Goal: Task Accomplishment & Management: Manage account settings

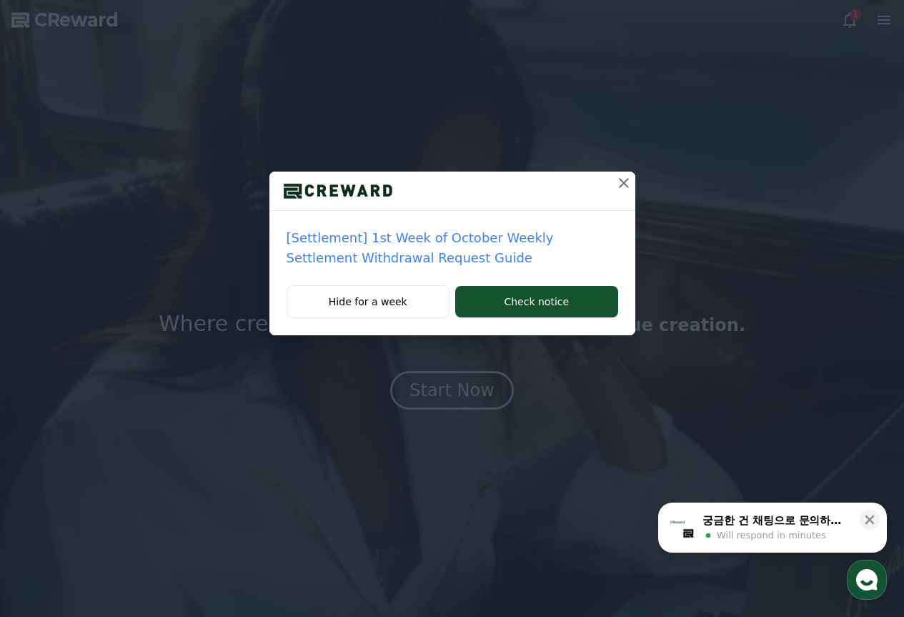
click at [619, 176] on icon at bounding box center [623, 182] width 17 height 17
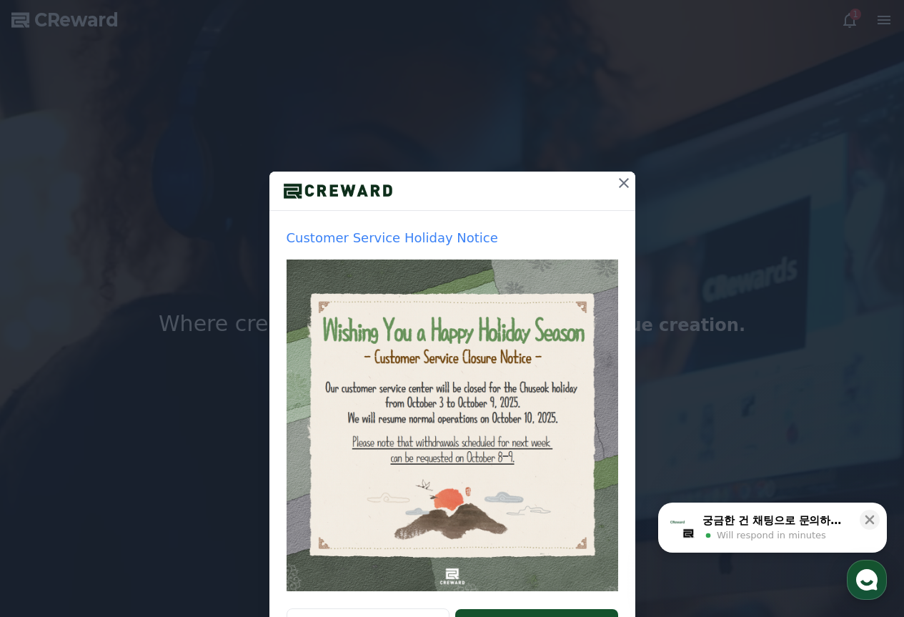
click at [622, 171] on button at bounding box center [623, 182] width 23 height 23
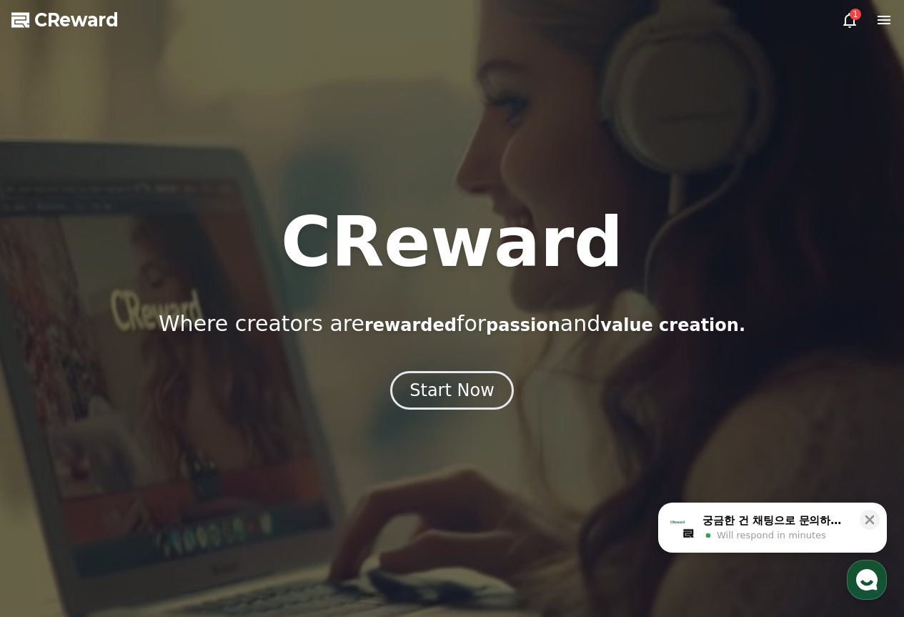
click at [845, 21] on icon at bounding box center [849, 20] width 13 height 15
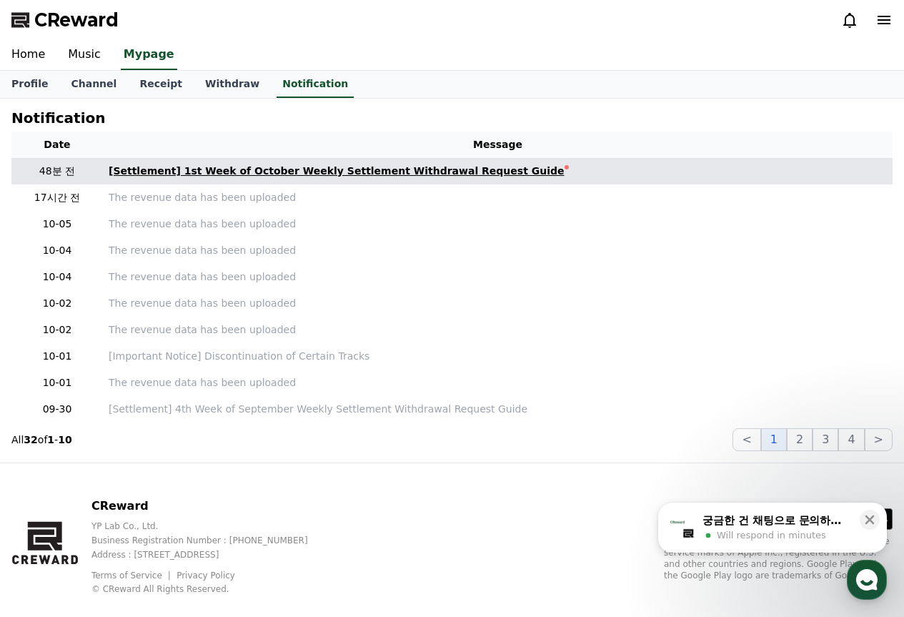
click at [372, 169] on div "[Settlement] 1st Week of October Weekly Settlement Withdrawal Request Guide" at bounding box center [337, 171] width 456 height 15
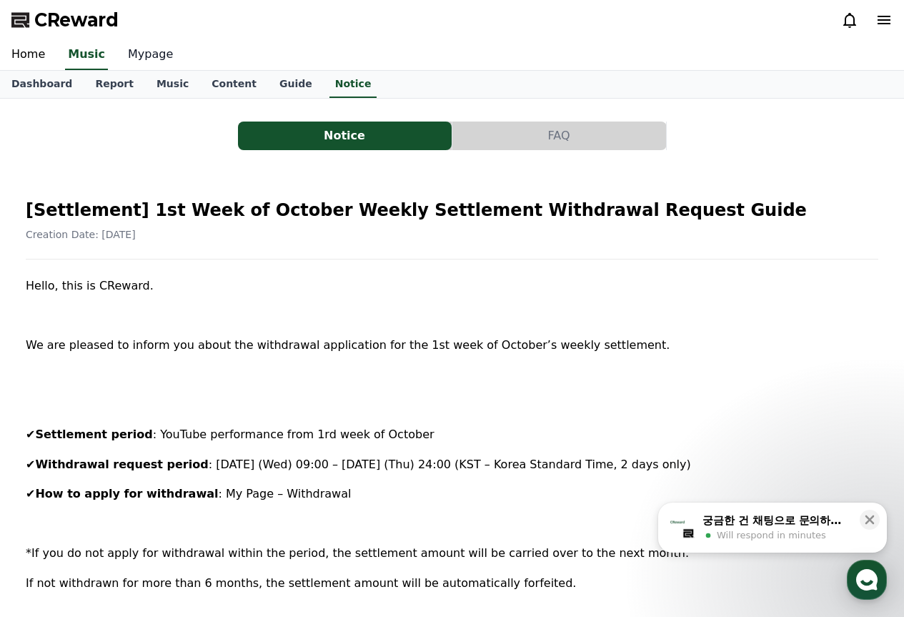
click at [146, 56] on link "Mypage" at bounding box center [150, 55] width 68 height 30
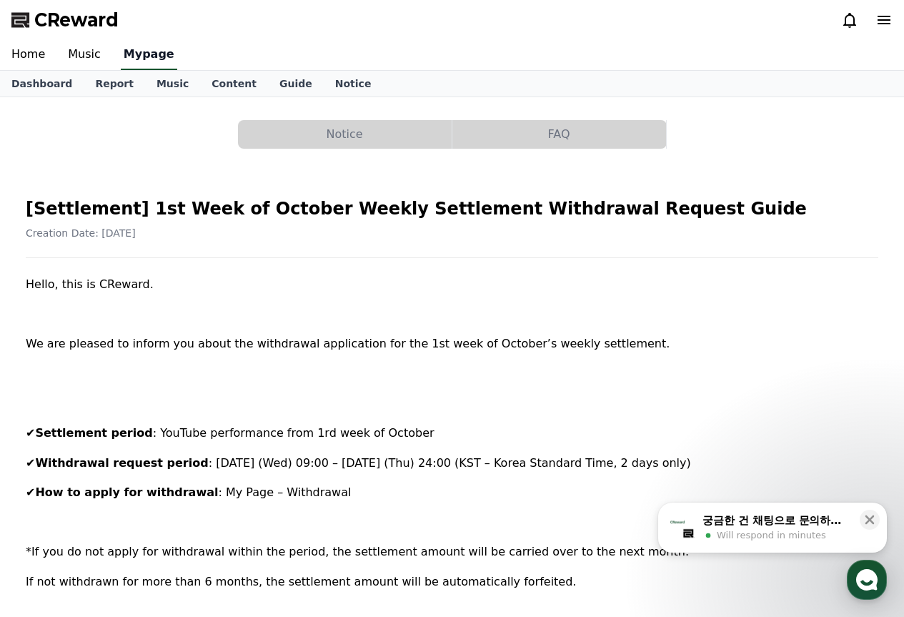
select select "**********"
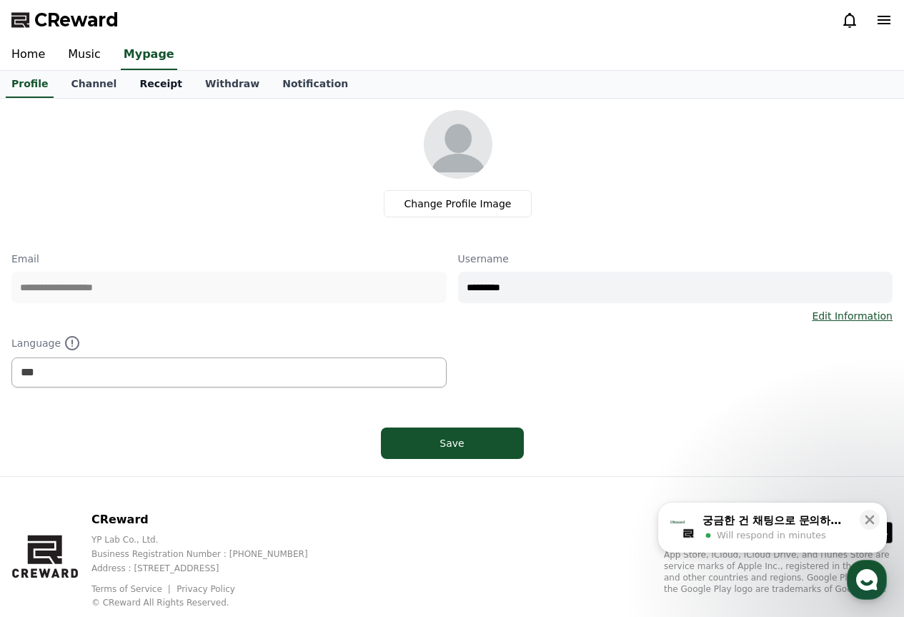
click at [156, 82] on link "Receipt" at bounding box center [161, 84] width 66 height 27
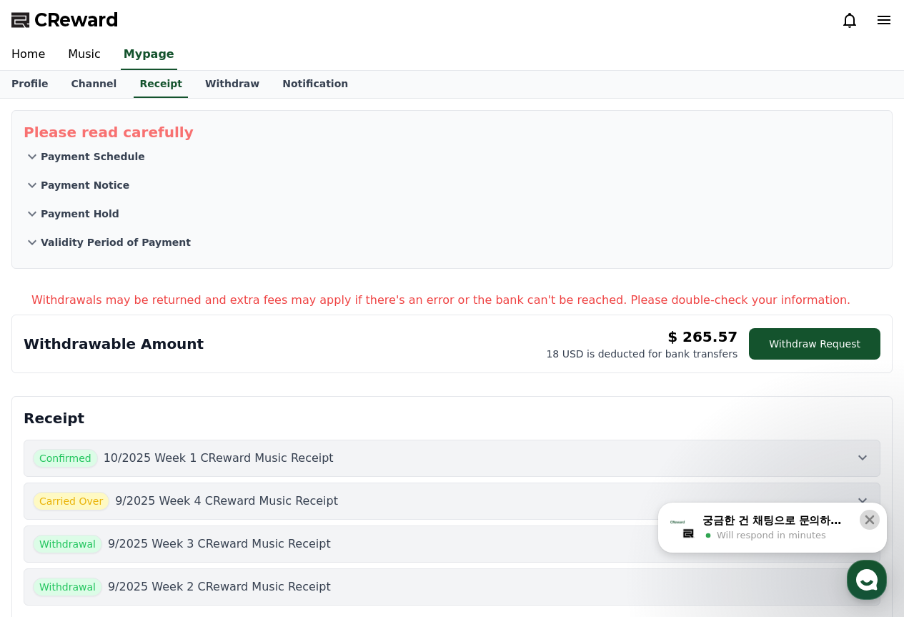
click at [867, 522] on icon at bounding box center [869, 519] width 9 height 9
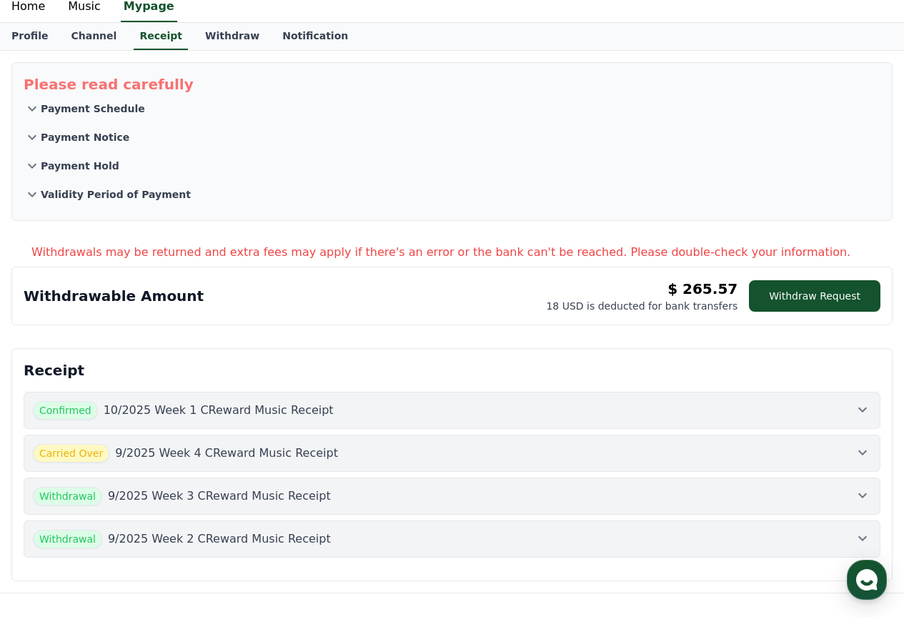
scroll to position [71, 0]
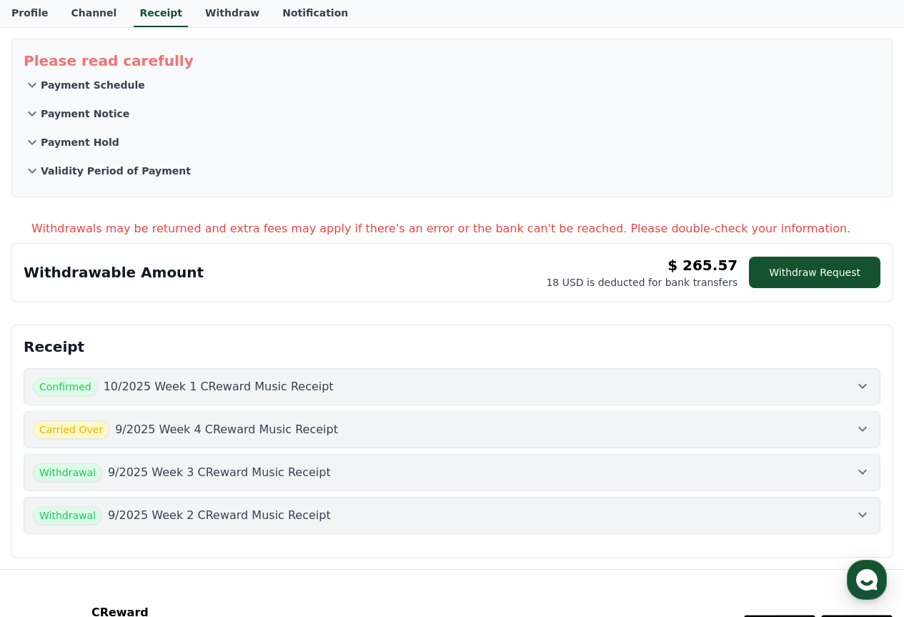
click at [367, 521] on div "Withdrawal 9/2025 Week 2 CReward Music Receipt" at bounding box center [452, 515] width 838 height 19
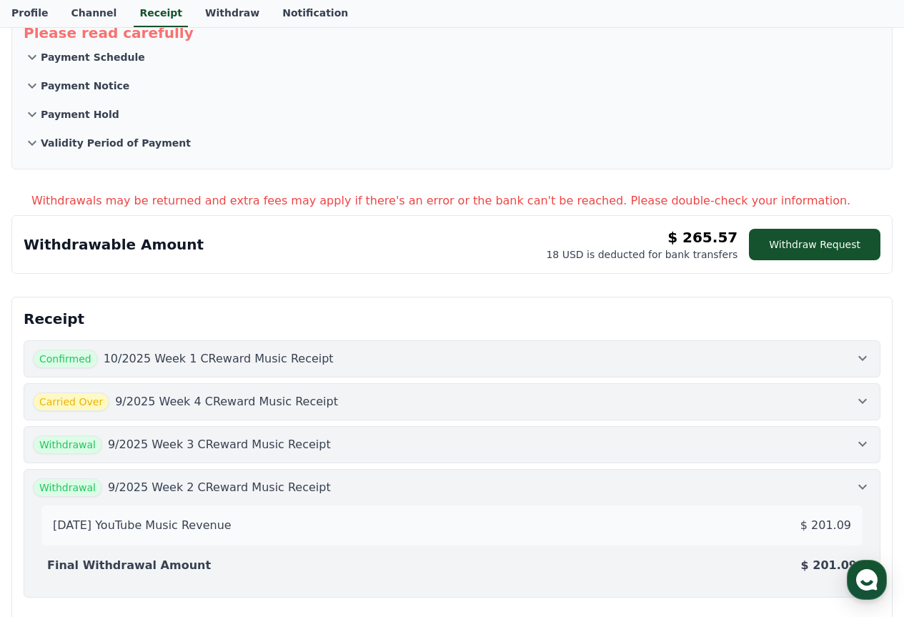
scroll to position [143, 0]
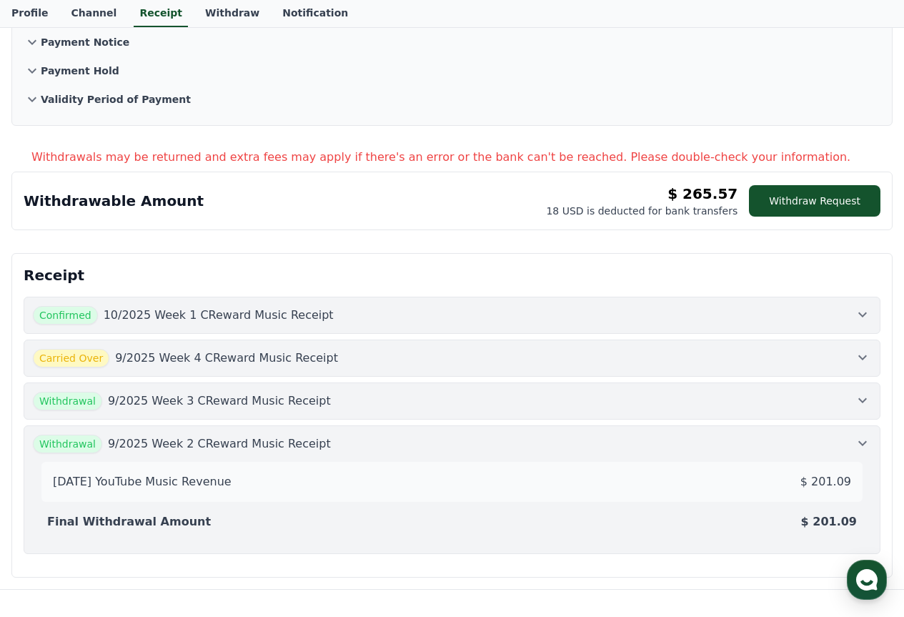
click at [346, 414] on button "Withdrawal 9/2025 Week 3 CReward Music Receipt" at bounding box center [452, 400] width 857 height 37
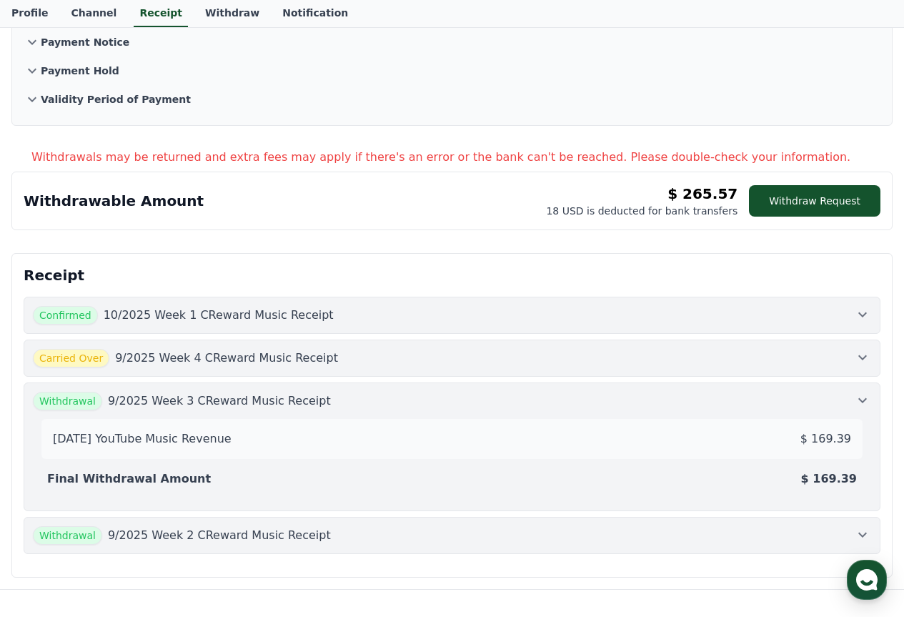
click at [332, 373] on button "Carried Over 9/2025 Week 4 CReward Music Receipt" at bounding box center [452, 357] width 857 height 37
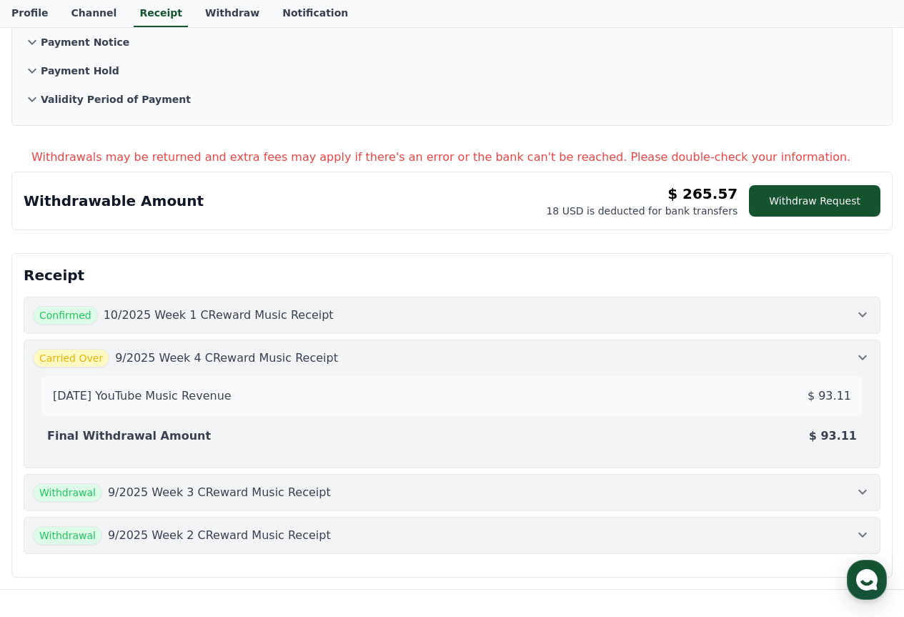
click at [332, 373] on div "2025-09-4 YouTube Music Revenue $ 93.11 Final Withdrawal Amount $ 93.11" at bounding box center [452, 412] width 838 height 91
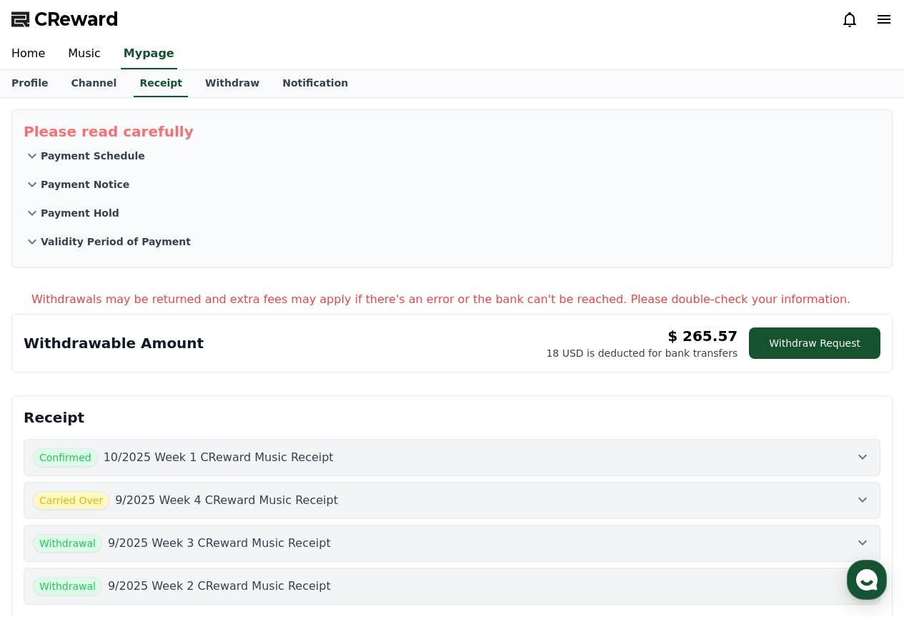
scroll to position [0, 0]
click at [34, 55] on link "Home" at bounding box center [28, 55] width 56 height 30
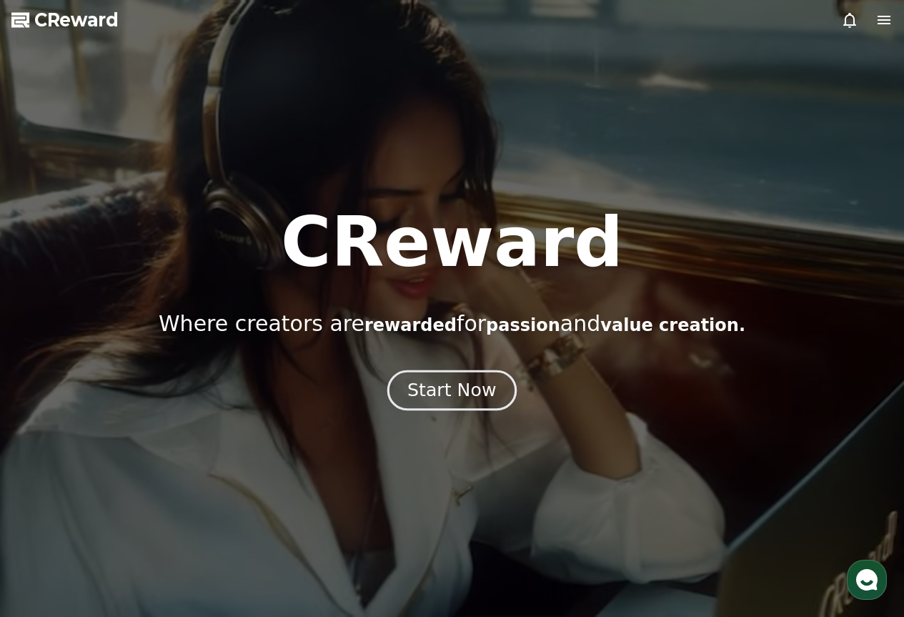
click at [434, 382] on div "Start Now" at bounding box center [451, 390] width 89 height 24
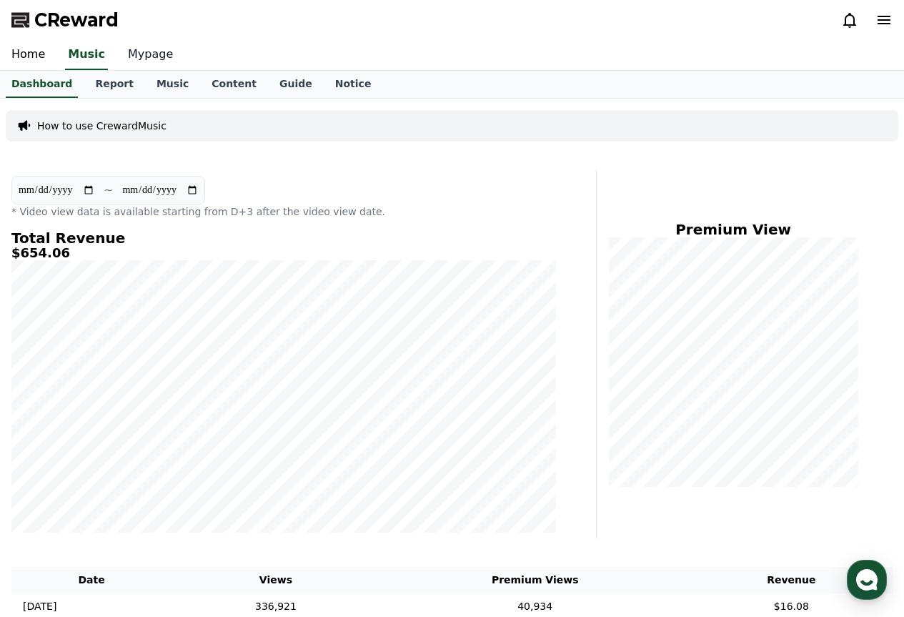
click at [149, 52] on link "Mypage" at bounding box center [150, 55] width 68 height 30
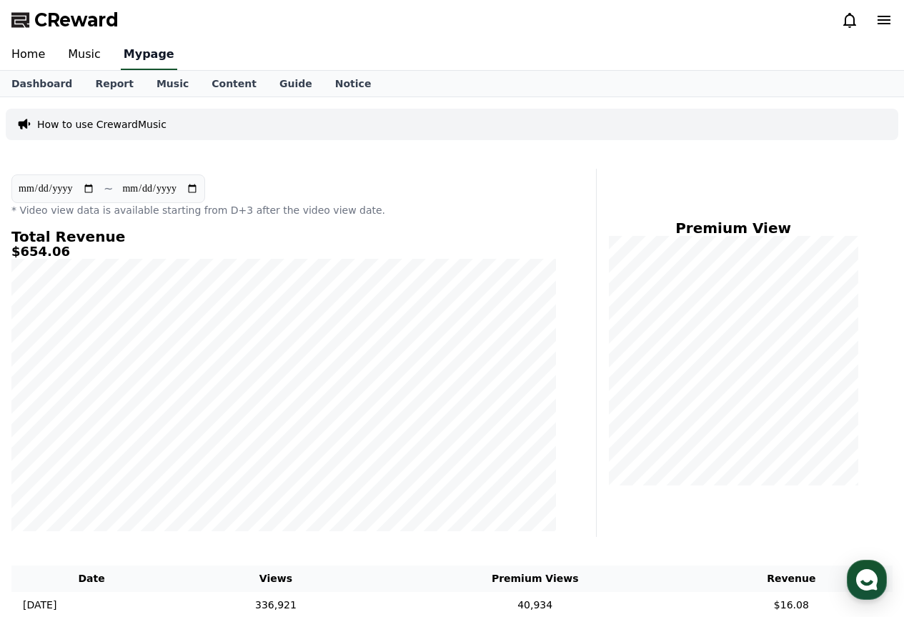
select select "**********"
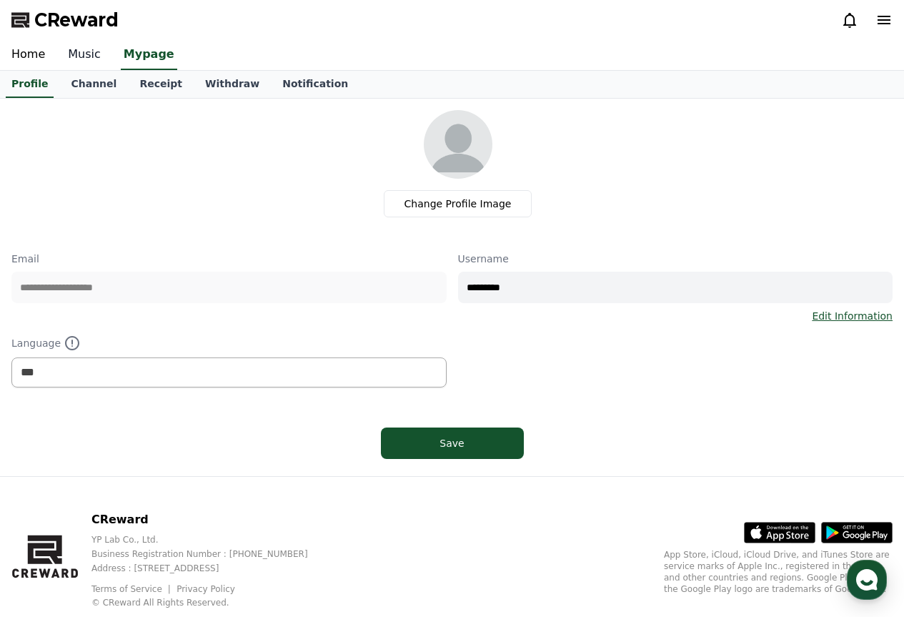
click at [86, 54] on link "Music" at bounding box center [84, 55] width 56 height 30
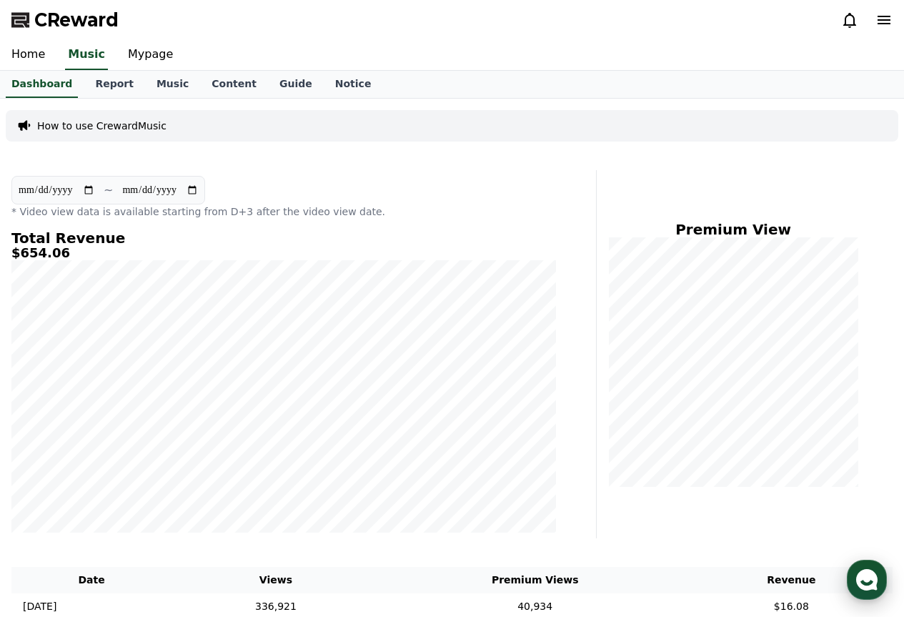
click at [873, 574] on use "button" at bounding box center [866, 579] width 21 height 21
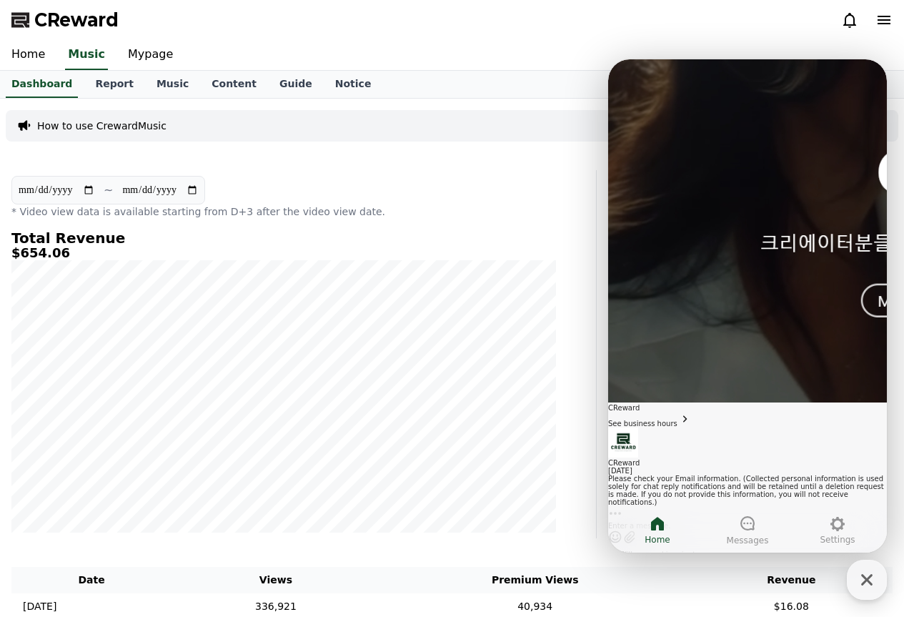
click at [16, 250] on h5 "$654.06" at bounding box center [283, 253] width 544 height 14
drag, startPoint x: 13, startPoint y: 251, endPoint x: 76, endPoint y: 250, distance: 63.6
click at [76, 250] on h5 "$654.06" at bounding box center [283, 253] width 544 height 14
click at [96, 232] on h4 "Total Revenue" at bounding box center [283, 238] width 544 height 16
click at [334, 204] on p "* Video view data is available starting from D+3 after the video view date." at bounding box center [283, 211] width 544 height 14
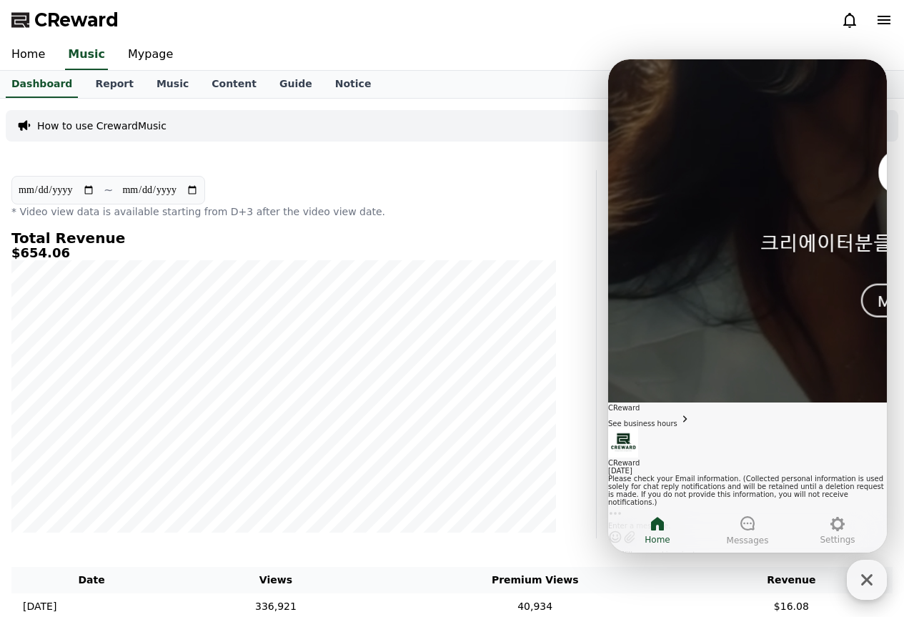
click at [865, 575] on icon "button" at bounding box center [867, 580] width 26 height 26
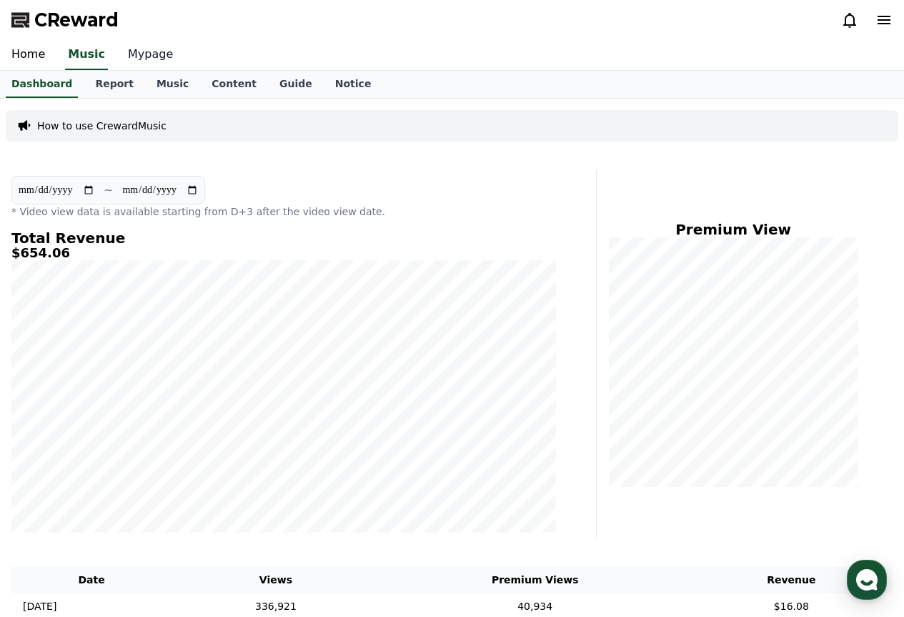
click at [149, 58] on link "Mypage" at bounding box center [150, 55] width 68 height 30
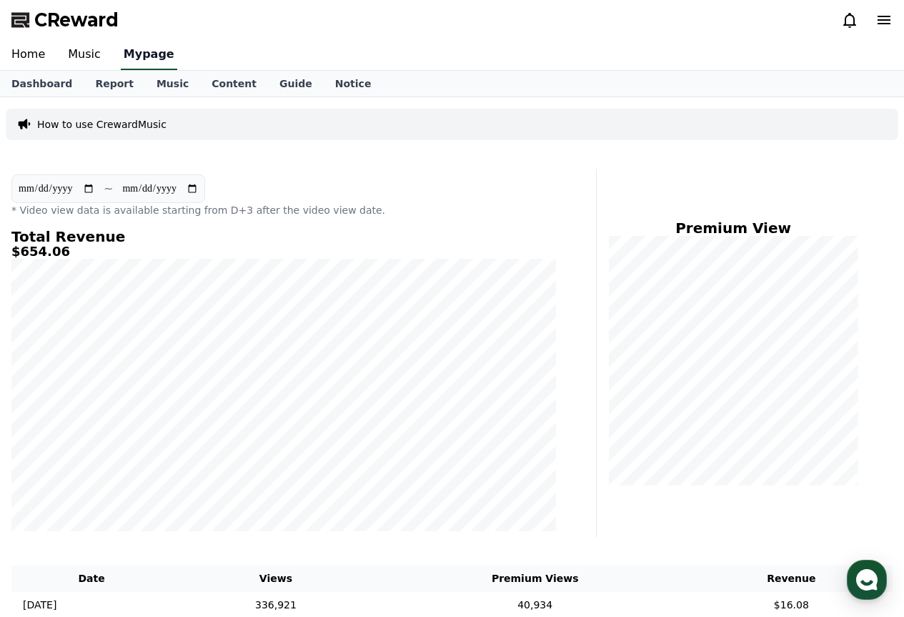
select select "**********"
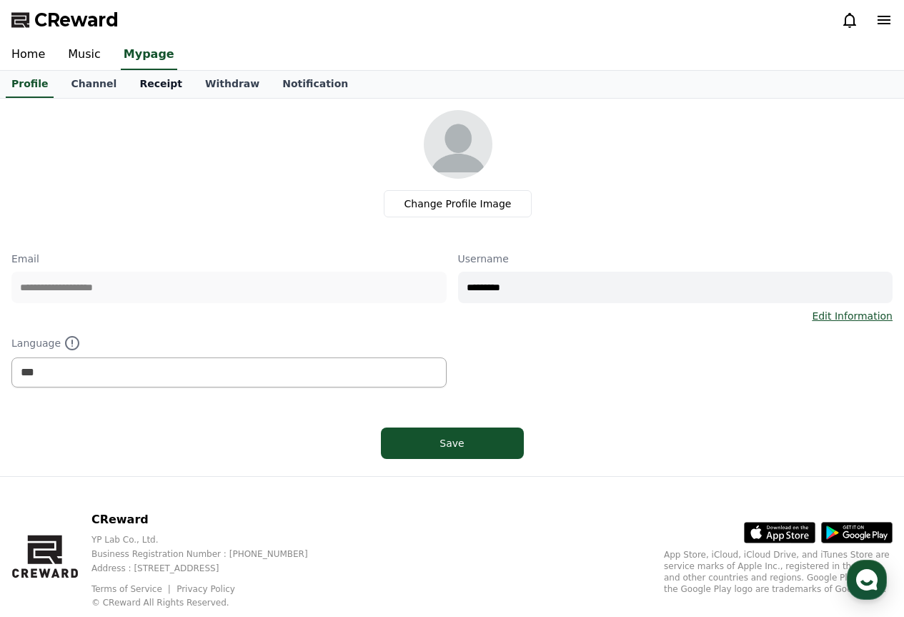
click at [142, 81] on link "Receipt" at bounding box center [161, 84] width 66 height 27
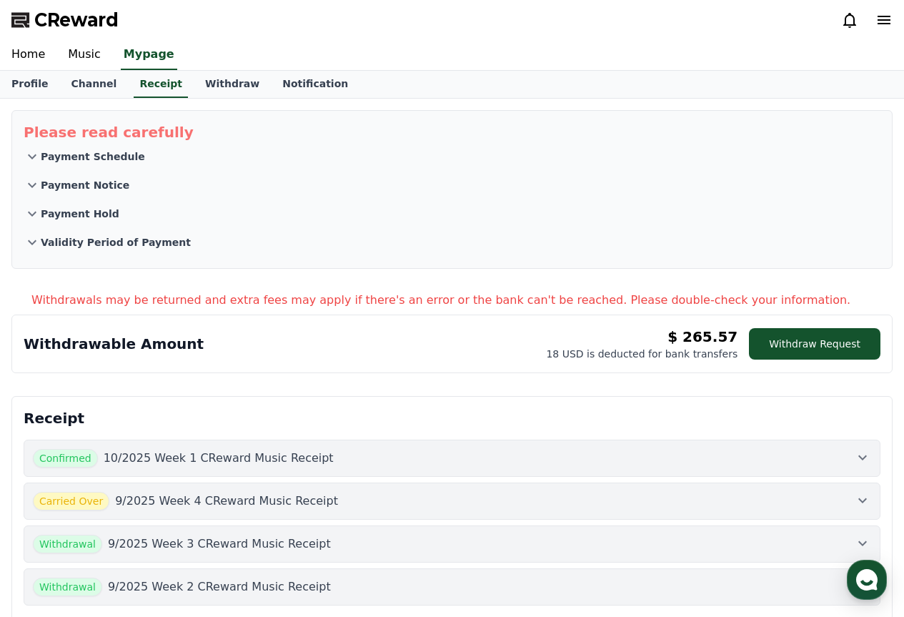
click at [341, 451] on div "Confirmed 10/2025 Week 1 CReward Music Receipt" at bounding box center [452, 458] width 838 height 19
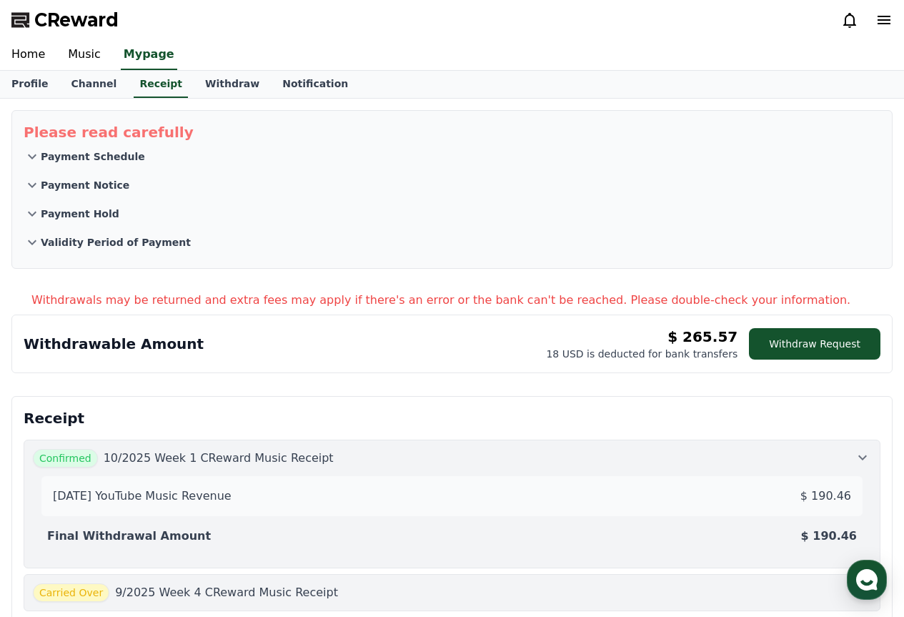
click at [341, 451] on div "Confirmed 10/2025 Week 1 CReward Music Receipt" at bounding box center [452, 458] width 838 height 19
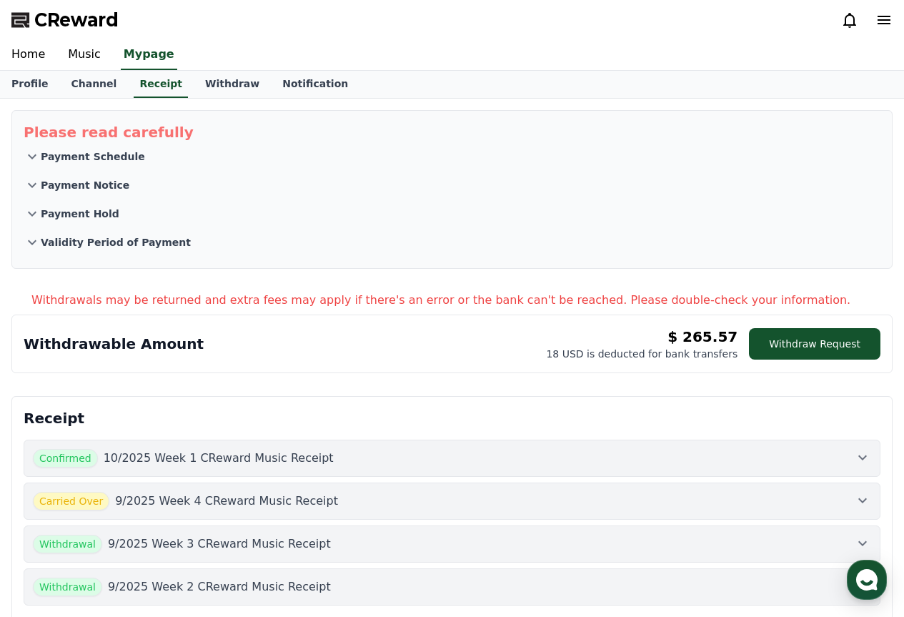
scroll to position [71, 0]
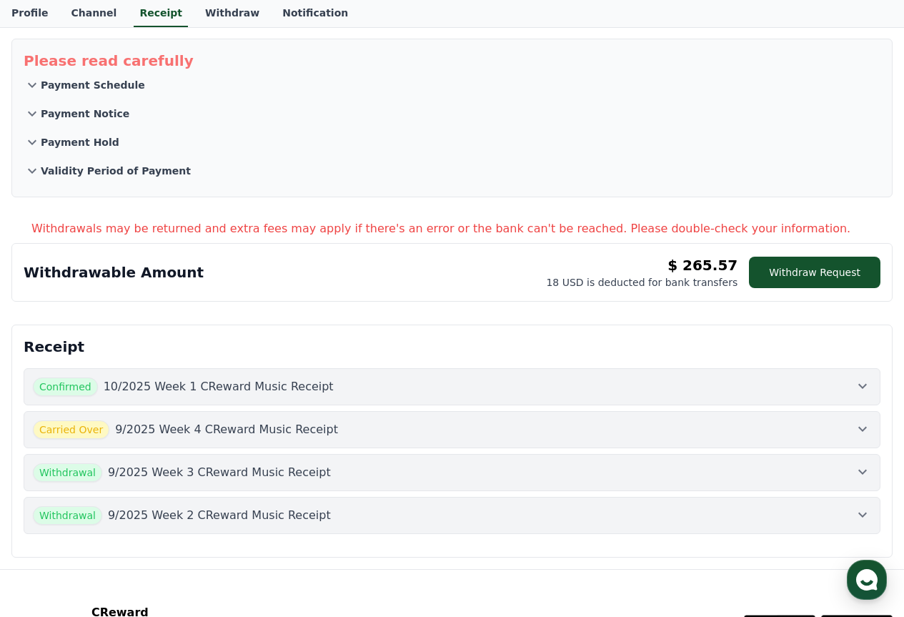
click at [307, 477] on div "Withdrawal 9/2025 Week 3 CReward Music Receipt" at bounding box center [452, 472] width 838 height 19
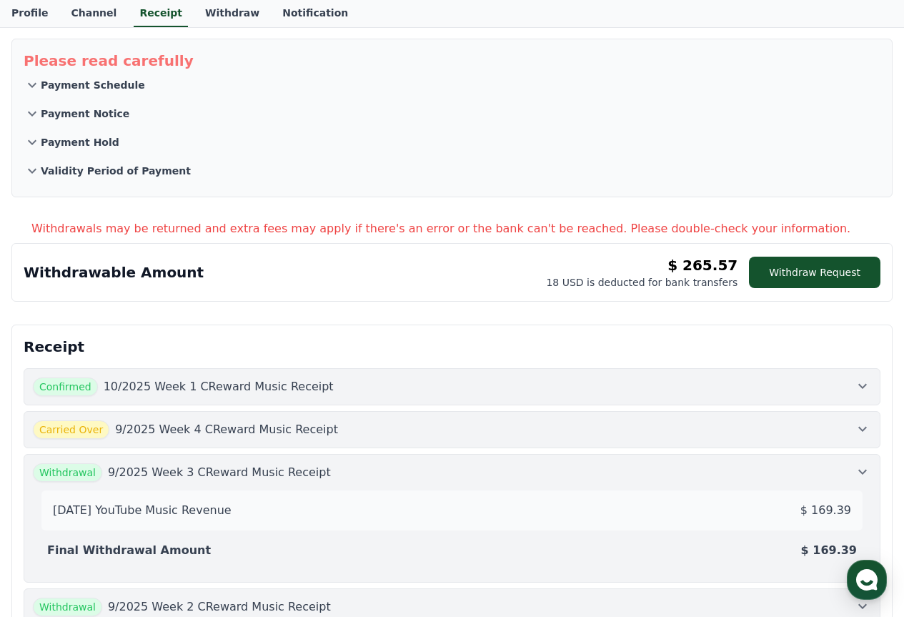
click at [307, 477] on div "Withdrawal 9/2025 Week 3 CReward Music Receipt" at bounding box center [452, 472] width 838 height 19
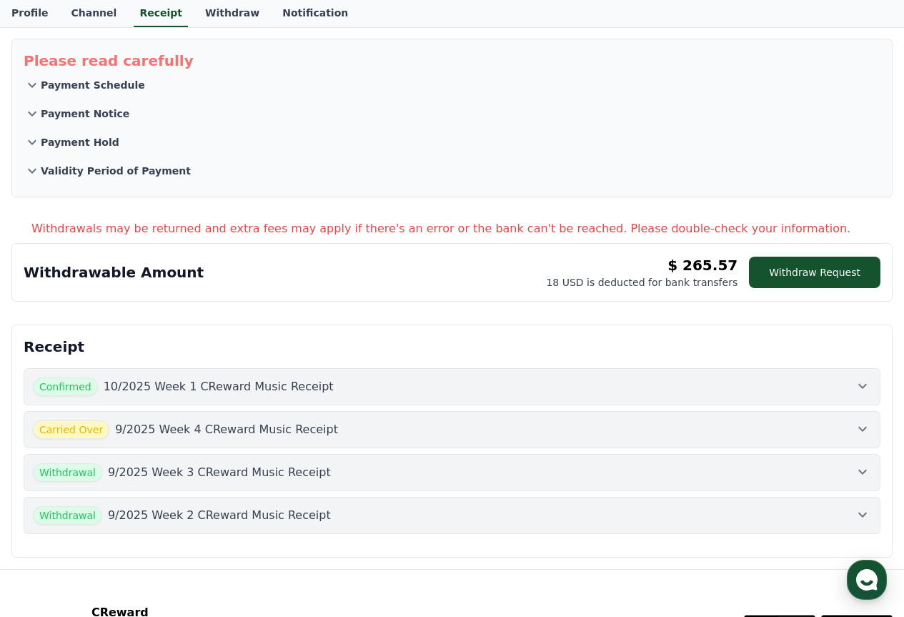
click at [326, 521] on div "Withdrawal 9/2025 Week 2 CReward Music Receipt" at bounding box center [452, 515] width 838 height 19
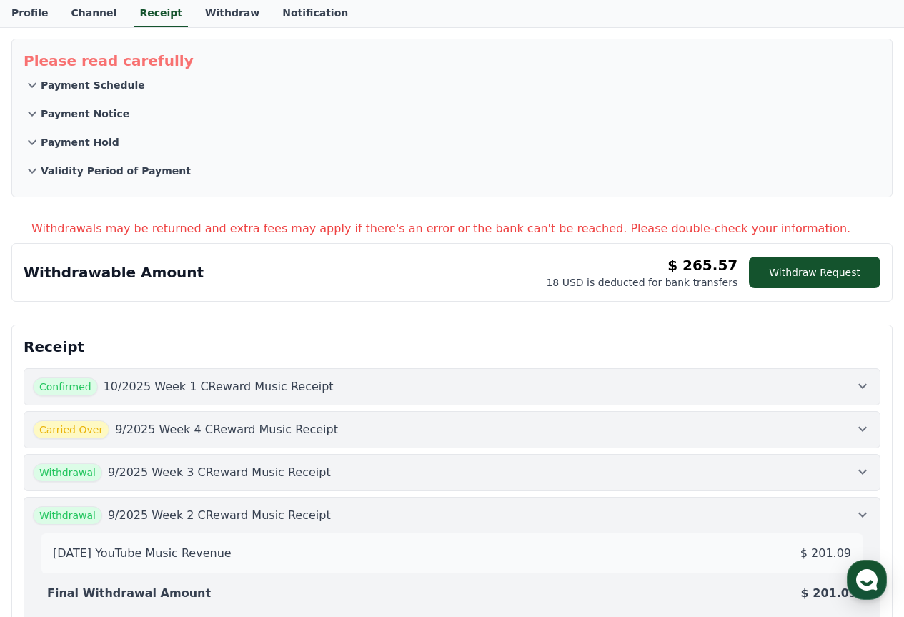
click at [326, 515] on div "Withdrawal 9/2025 Week 2 CReward Music Receipt" at bounding box center [452, 515] width 838 height 19
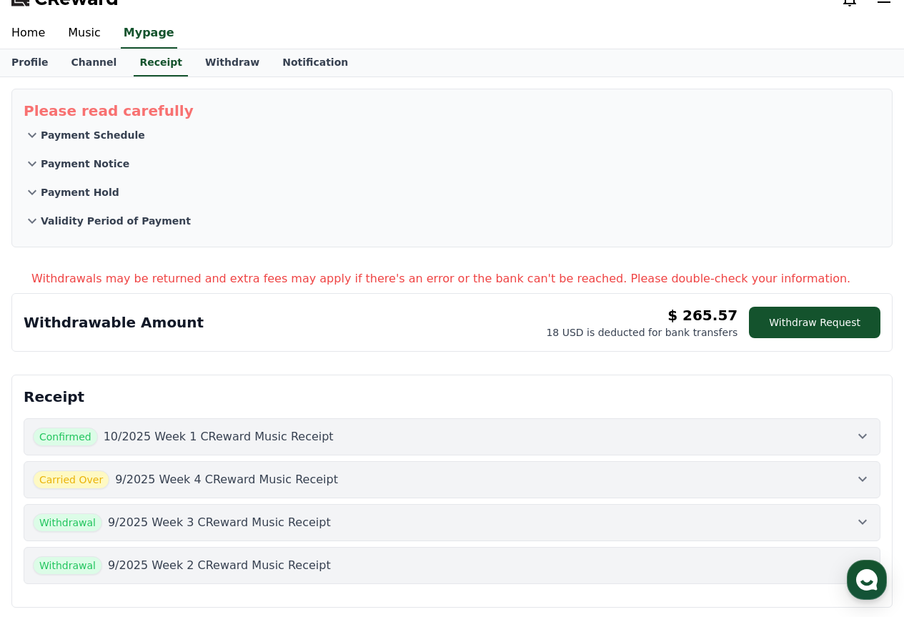
scroll to position [0, 0]
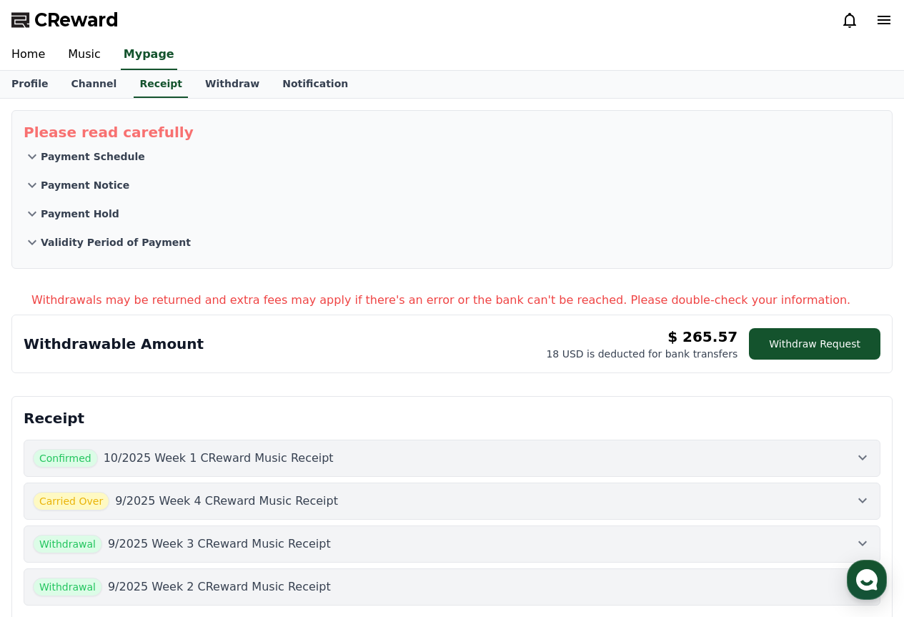
click at [314, 501] on div "Carried Over 9/2025 Week 4 CReward Music Receipt" at bounding box center [452, 501] width 838 height 19
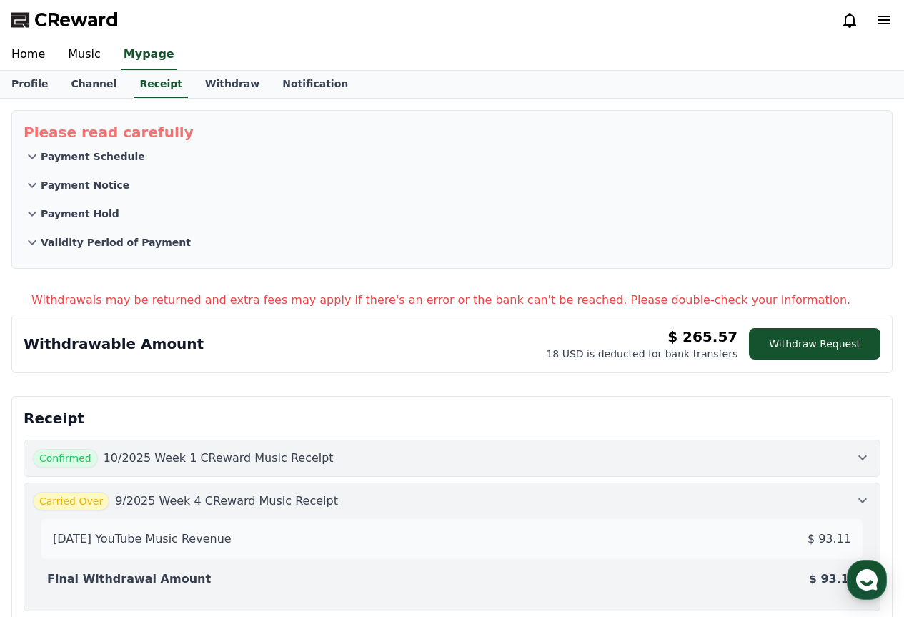
click at [314, 501] on div "Carried Over 9/2025 Week 4 CReward Music Receipt" at bounding box center [452, 501] width 838 height 19
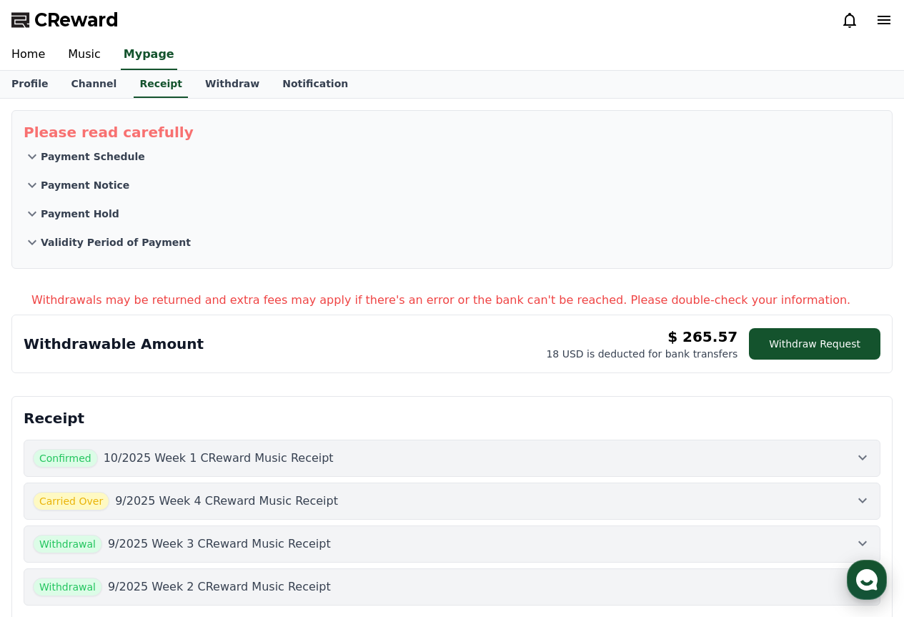
click at [867, 582] on use "button" at bounding box center [866, 579] width 21 height 21
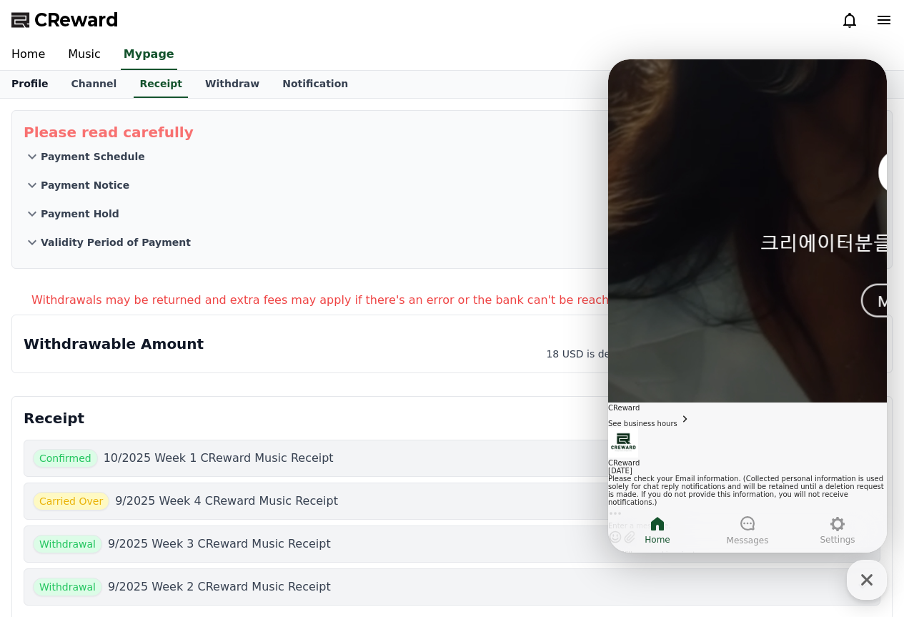
click at [20, 90] on link "Profile" at bounding box center [29, 84] width 59 height 27
select select "**********"
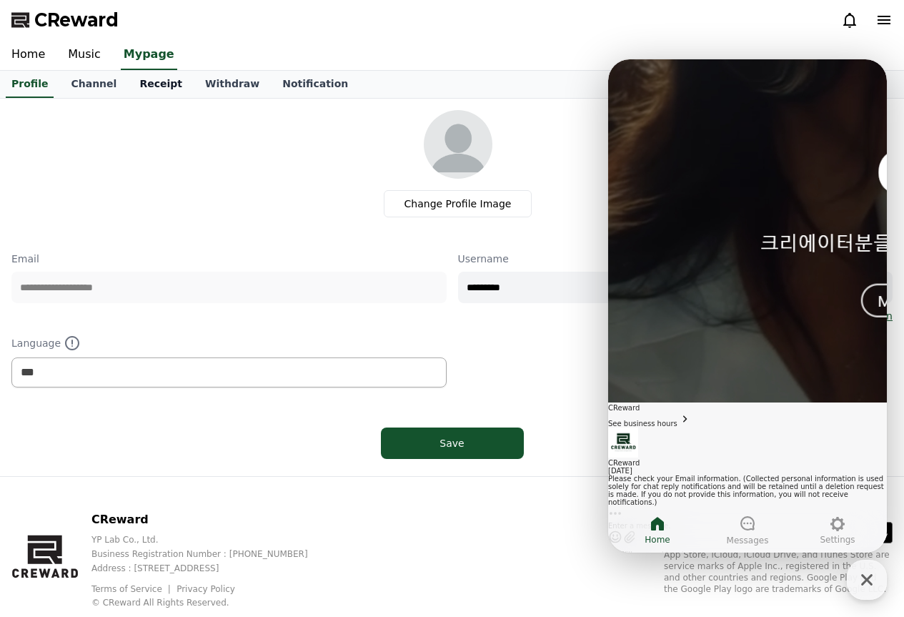
click at [134, 81] on link "Receipt" at bounding box center [161, 84] width 66 height 27
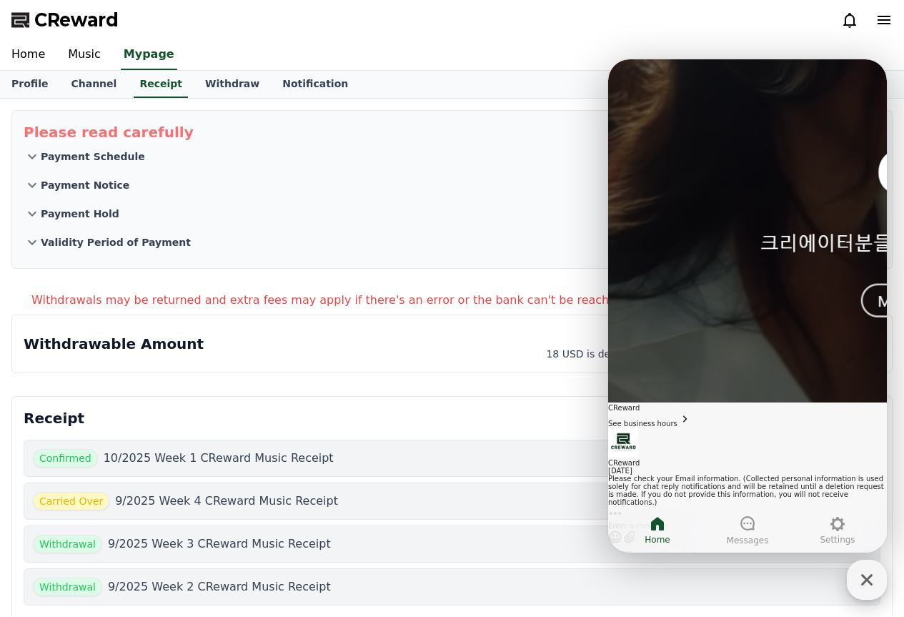
click at [857, 573] on icon "button" at bounding box center [867, 580] width 26 height 26
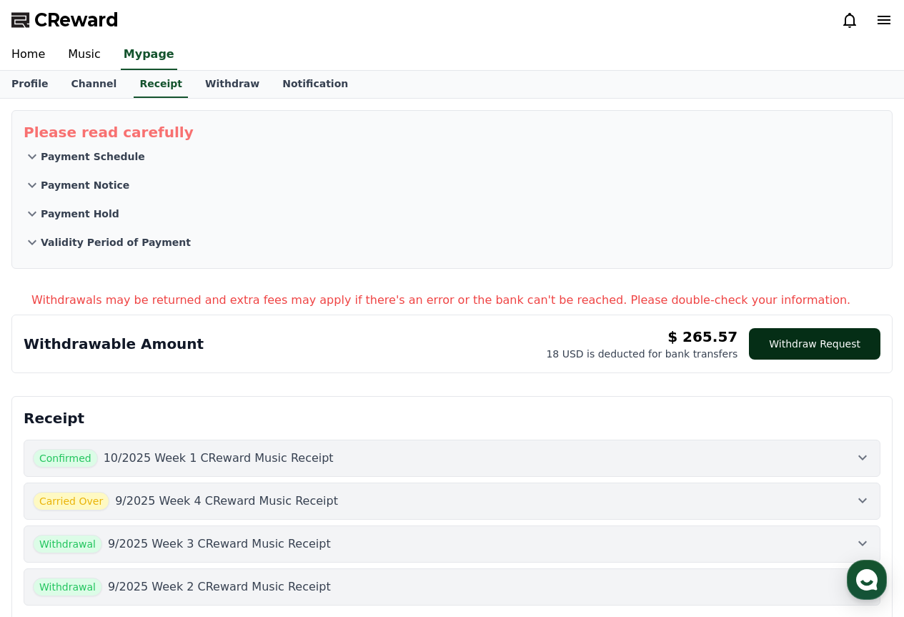
click at [823, 340] on button "Withdraw Request" at bounding box center [814, 343] width 131 height 31
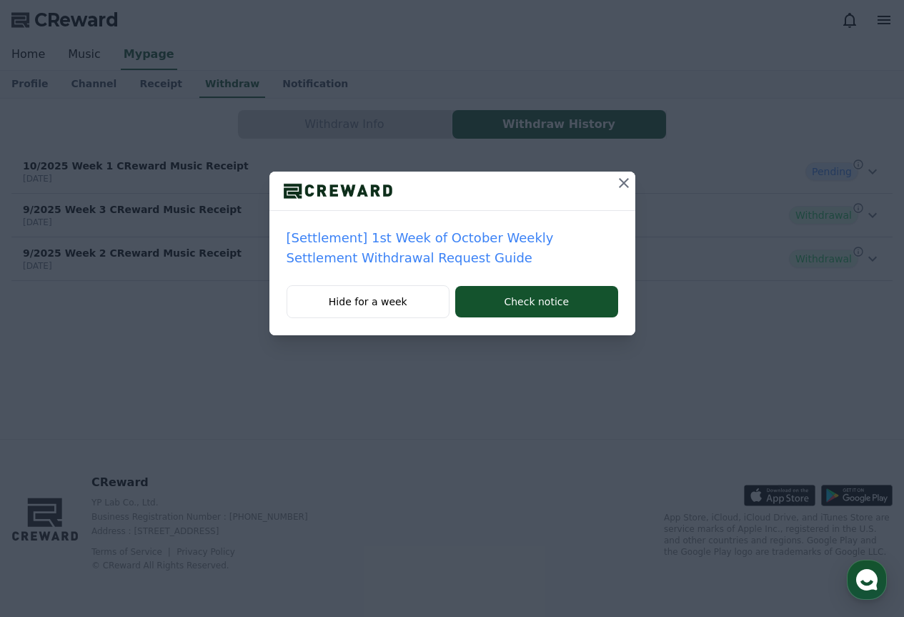
click at [618, 182] on icon at bounding box center [623, 182] width 17 height 17
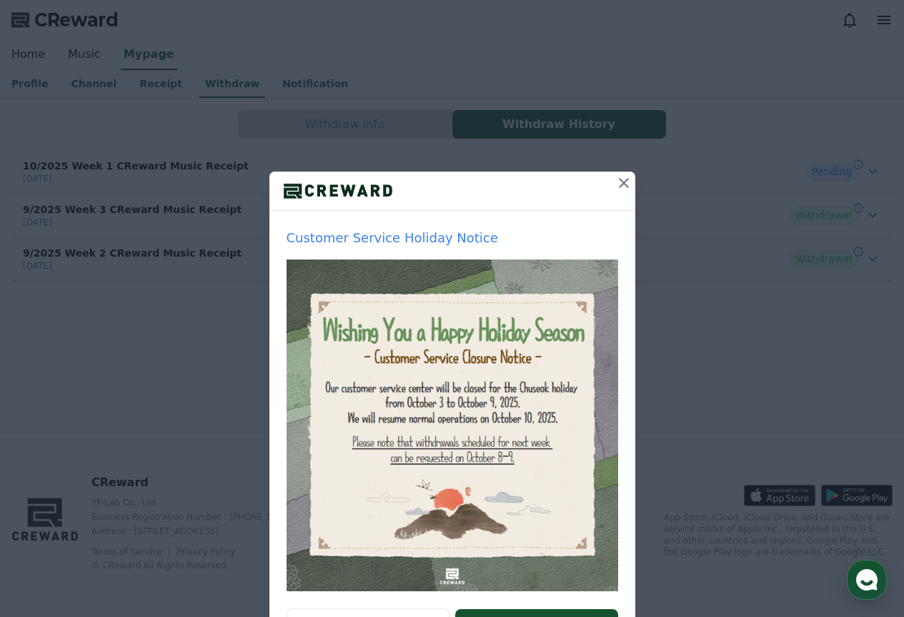
click at [622, 184] on icon at bounding box center [623, 182] width 17 height 17
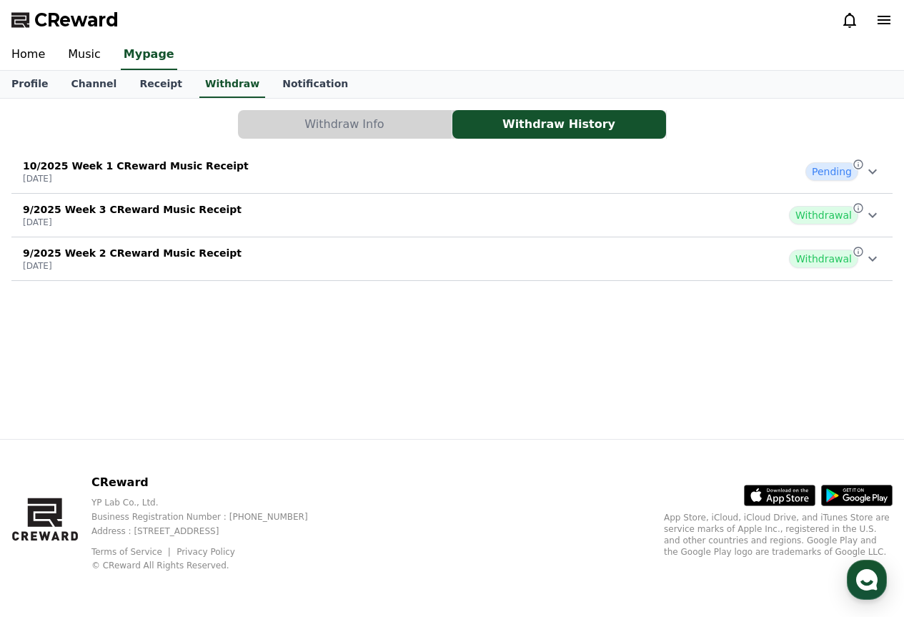
click at [855, 179] on span "Pending" at bounding box center [831, 171] width 53 height 19
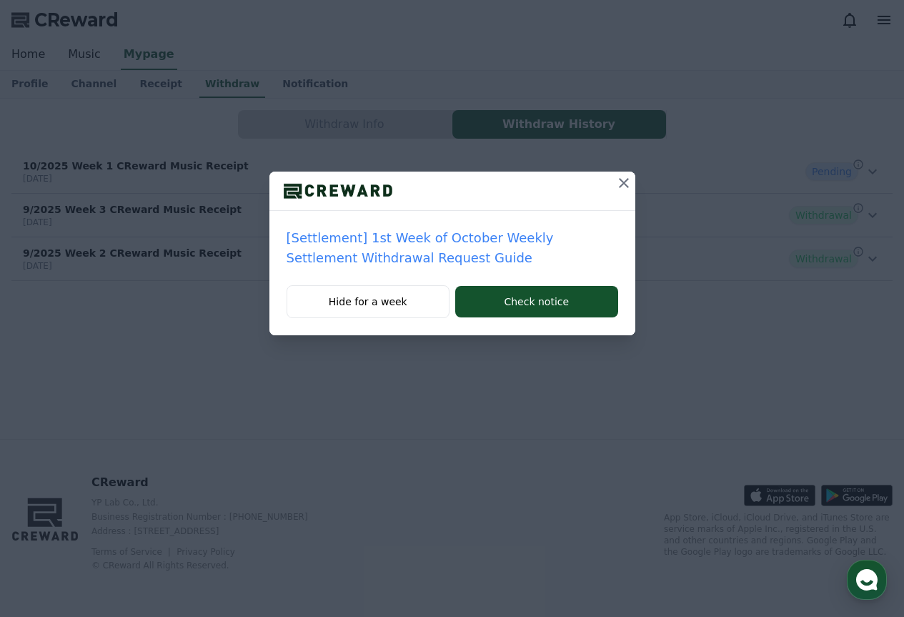
click at [622, 181] on icon at bounding box center [624, 183] width 10 height 10
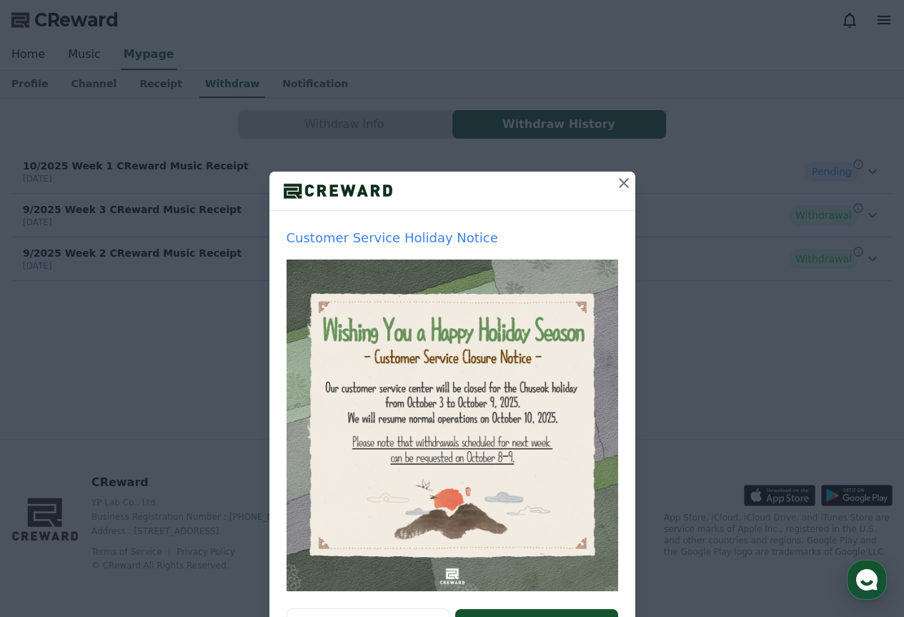
click at [625, 180] on icon at bounding box center [623, 182] width 17 height 17
